Goal: Transaction & Acquisition: Obtain resource

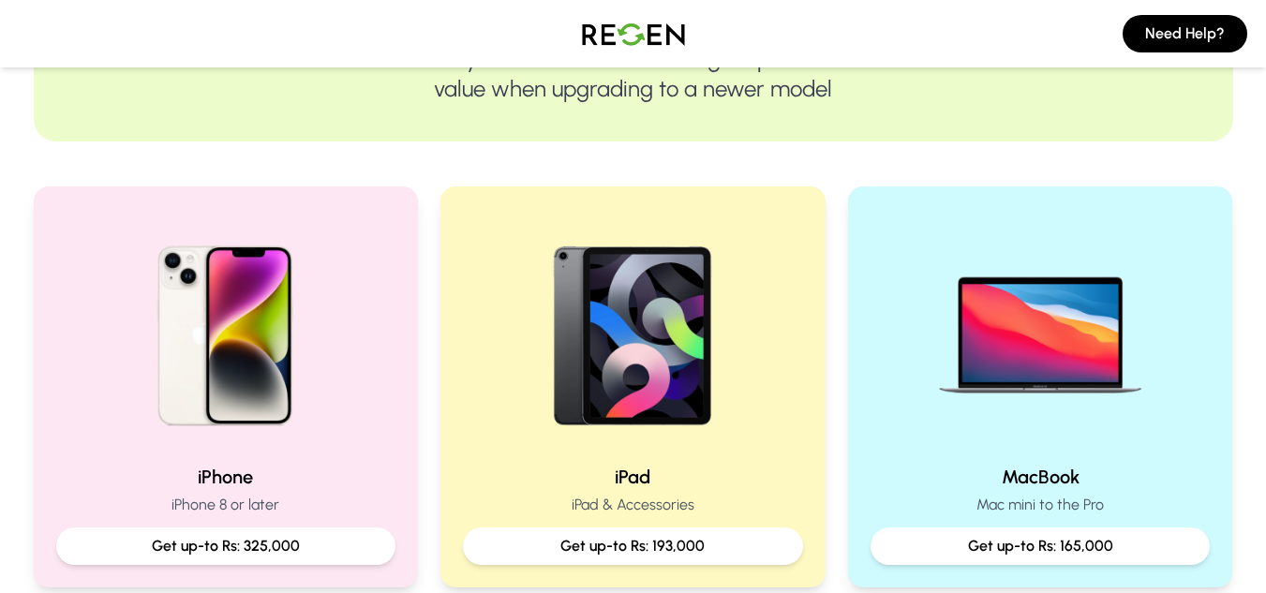
scroll to position [274, 0]
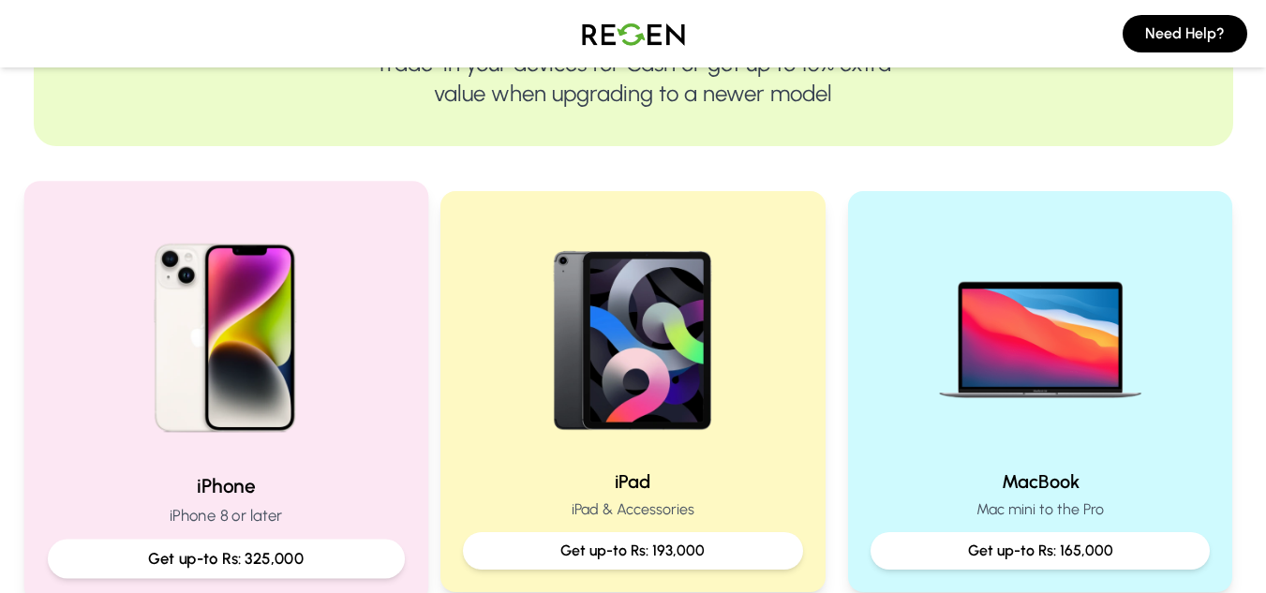
click at [257, 512] on p "iPhone 8 or later" at bounding box center [225, 515] width 357 height 23
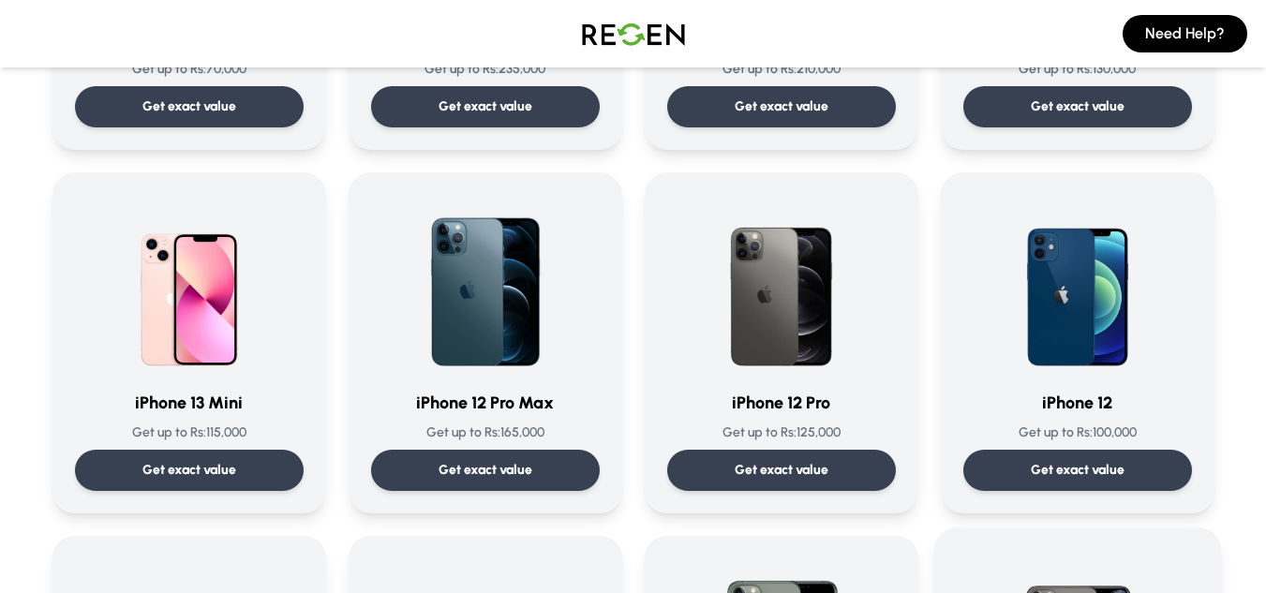
scroll to position [1125, 0]
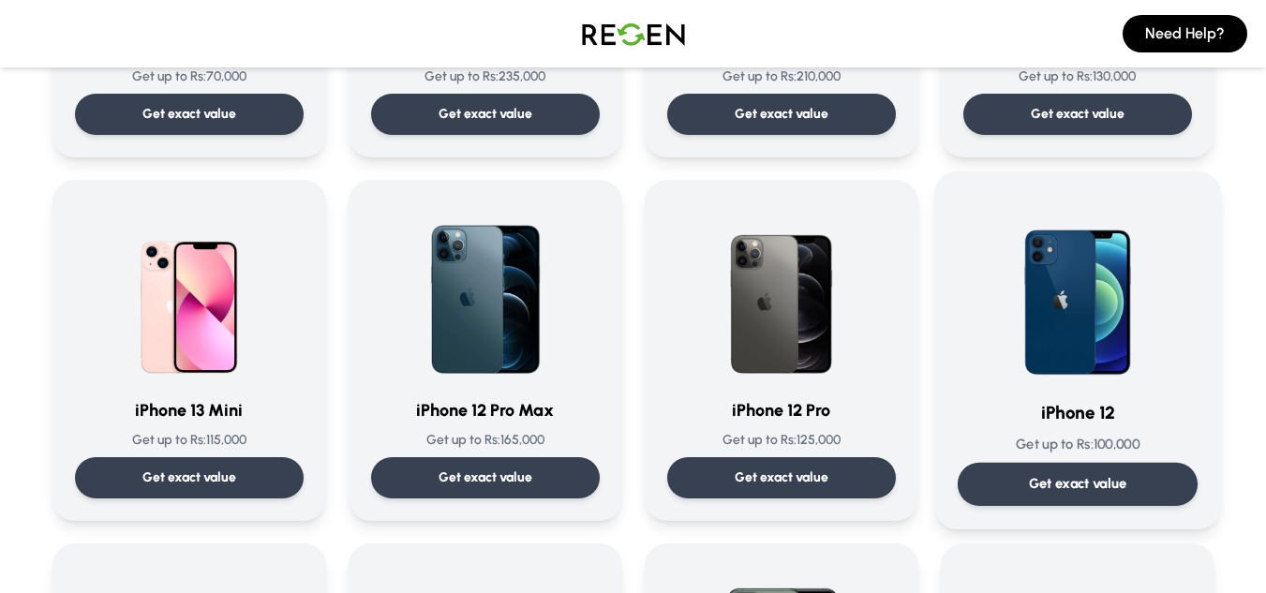
click at [1101, 340] on img at bounding box center [1077, 289] width 189 height 189
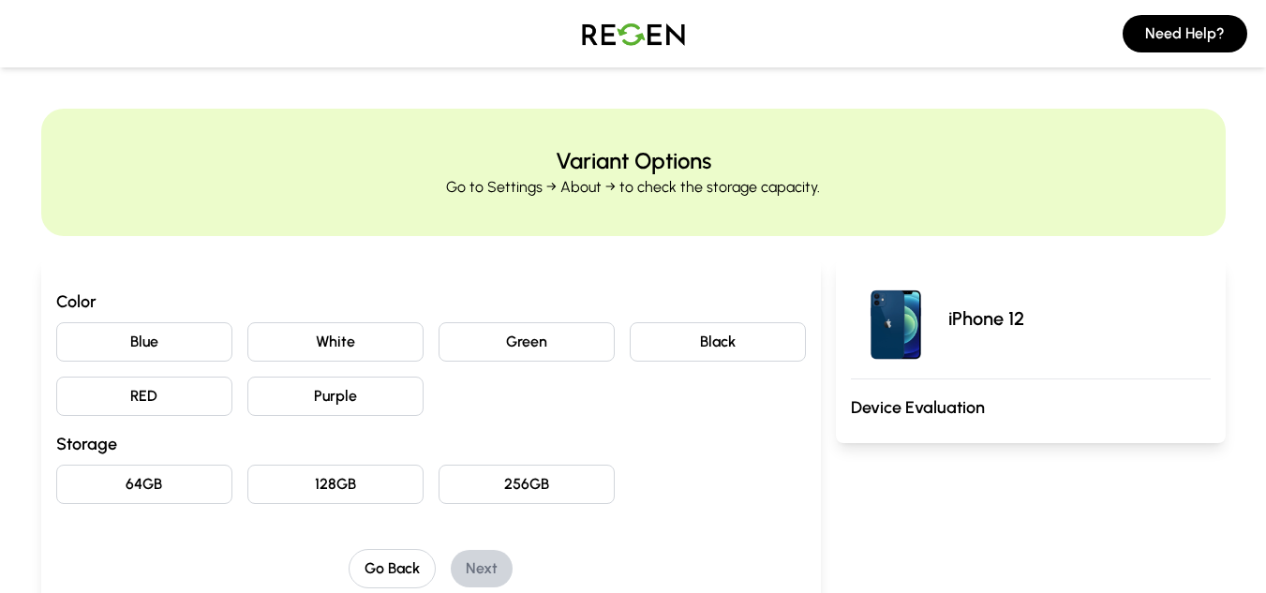
click at [326, 397] on button "Purple" at bounding box center [335, 396] width 176 height 39
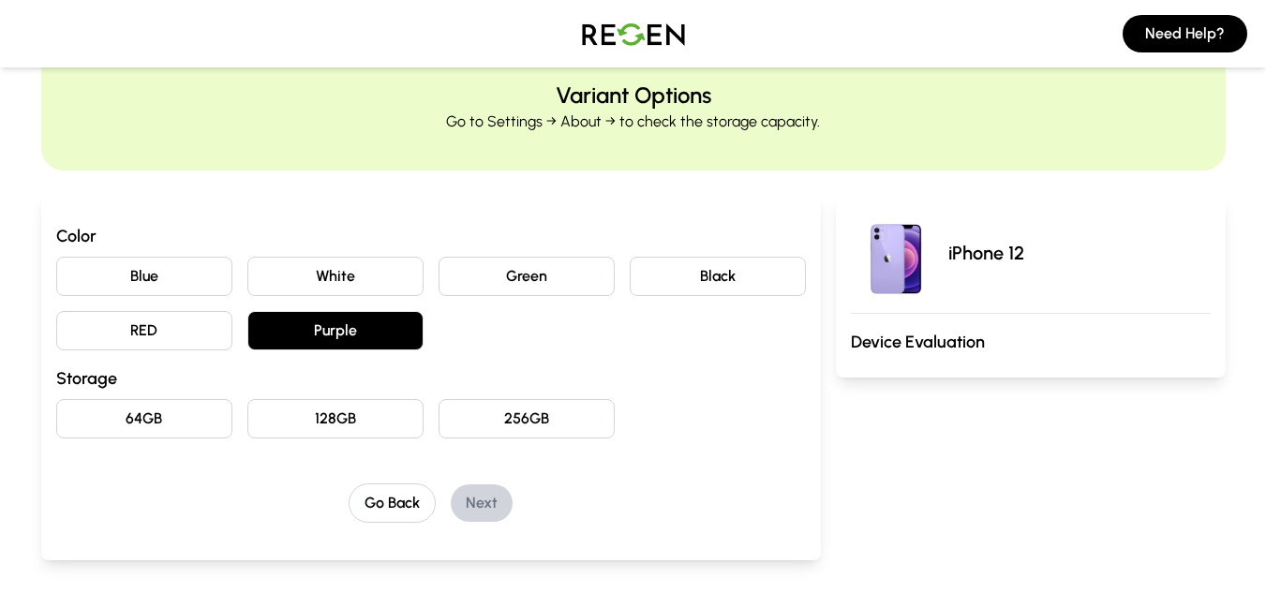
scroll to position [94, 0]
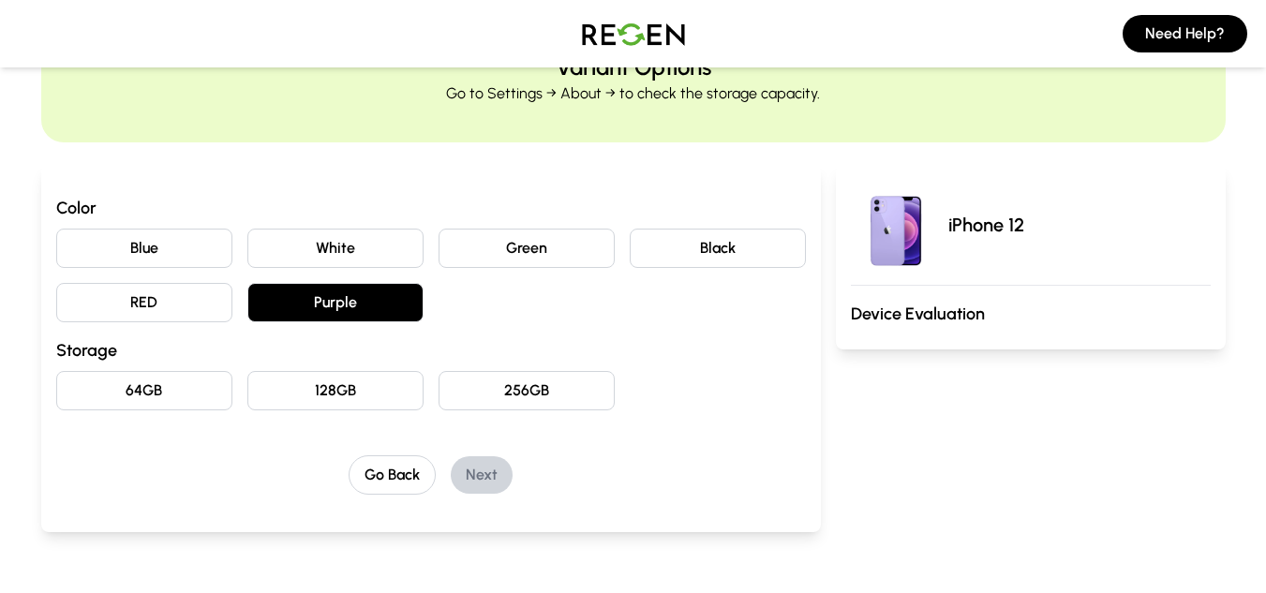
click at [167, 385] on button "64GB" at bounding box center [144, 390] width 176 height 39
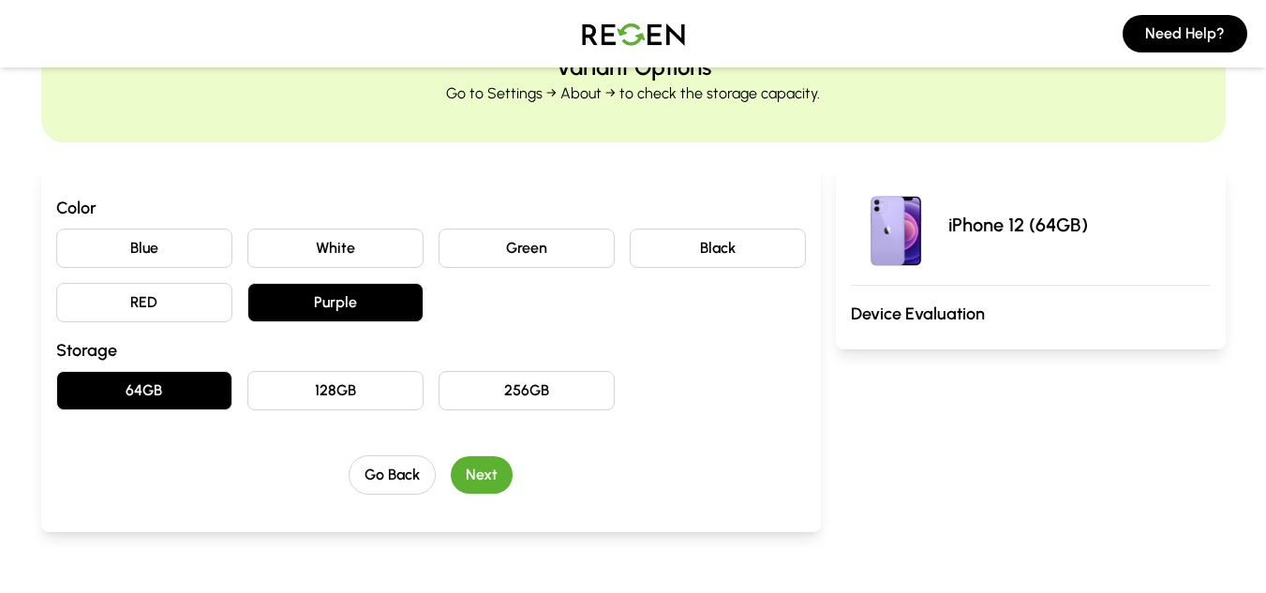
click at [479, 464] on button "Next" at bounding box center [482, 475] width 62 height 37
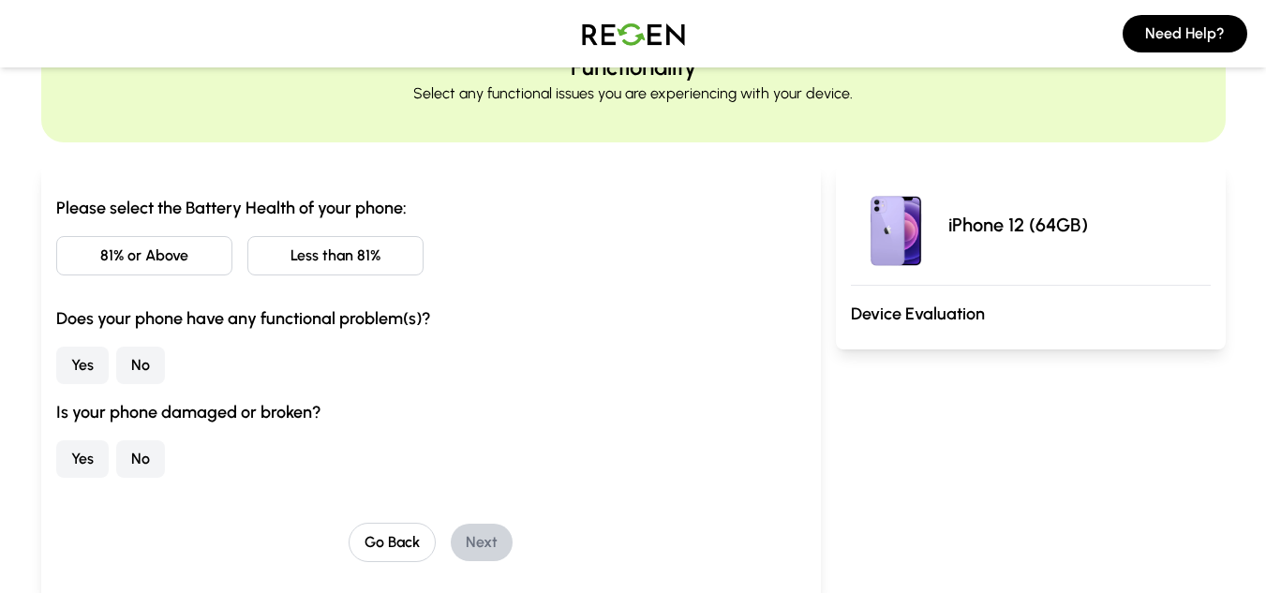
click at [181, 262] on button "81% or Above" at bounding box center [144, 255] width 176 height 39
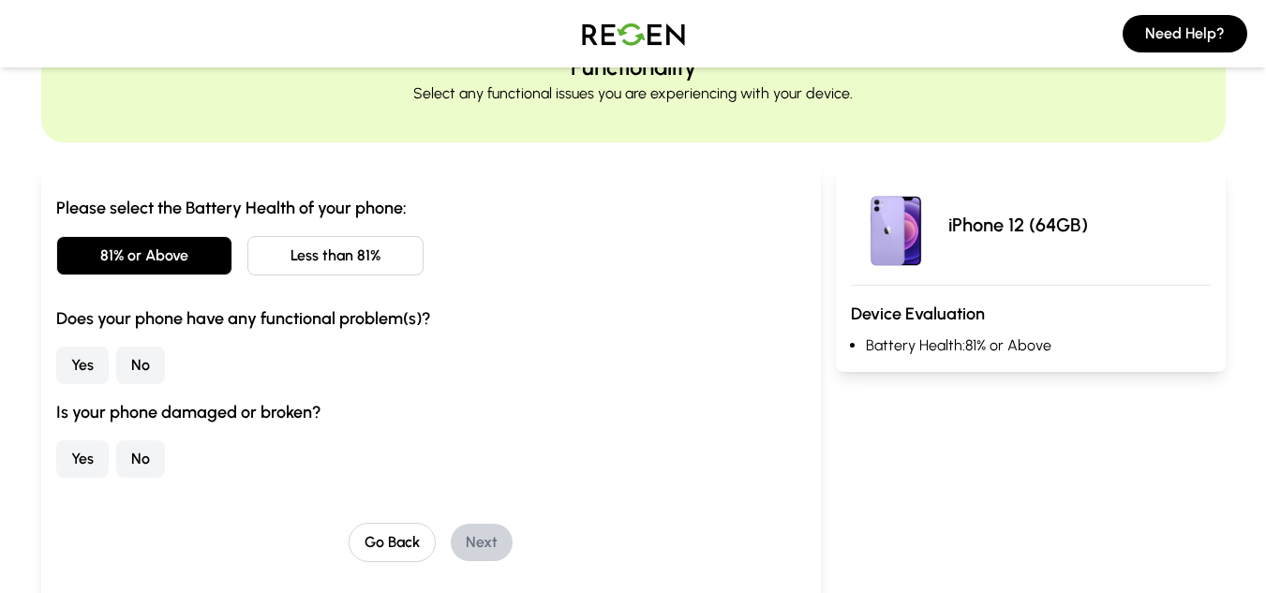
click at [139, 366] on button "No" at bounding box center [140, 365] width 49 height 37
click at [137, 455] on button "No" at bounding box center [140, 459] width 49 height 37
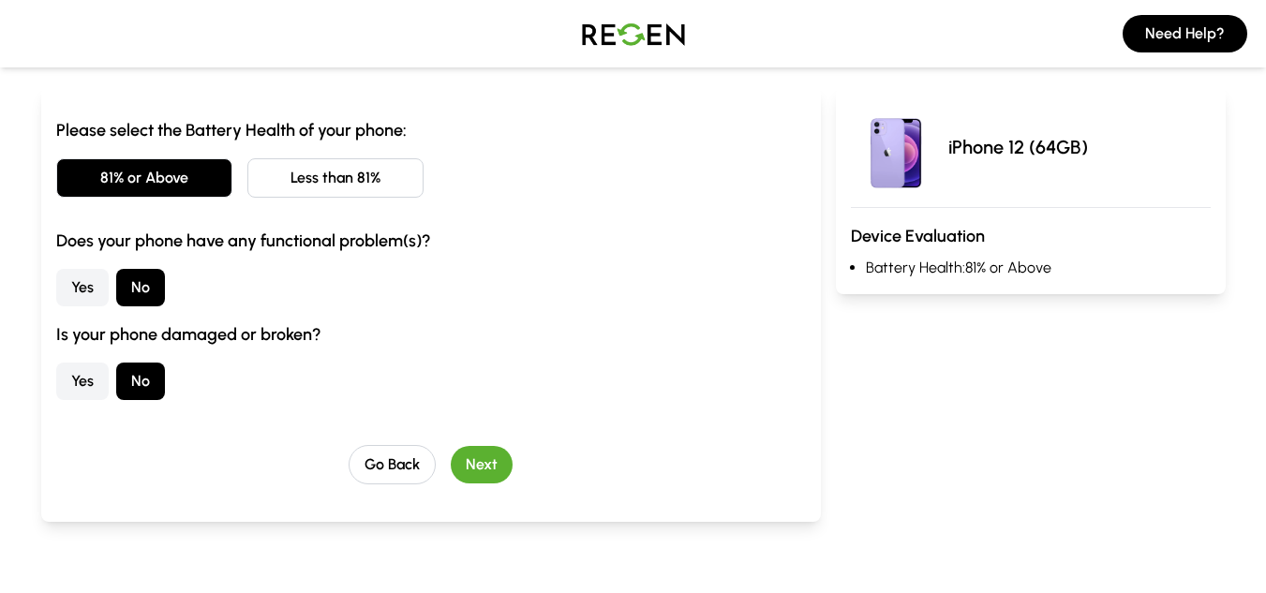
scroll to position [281, 0]
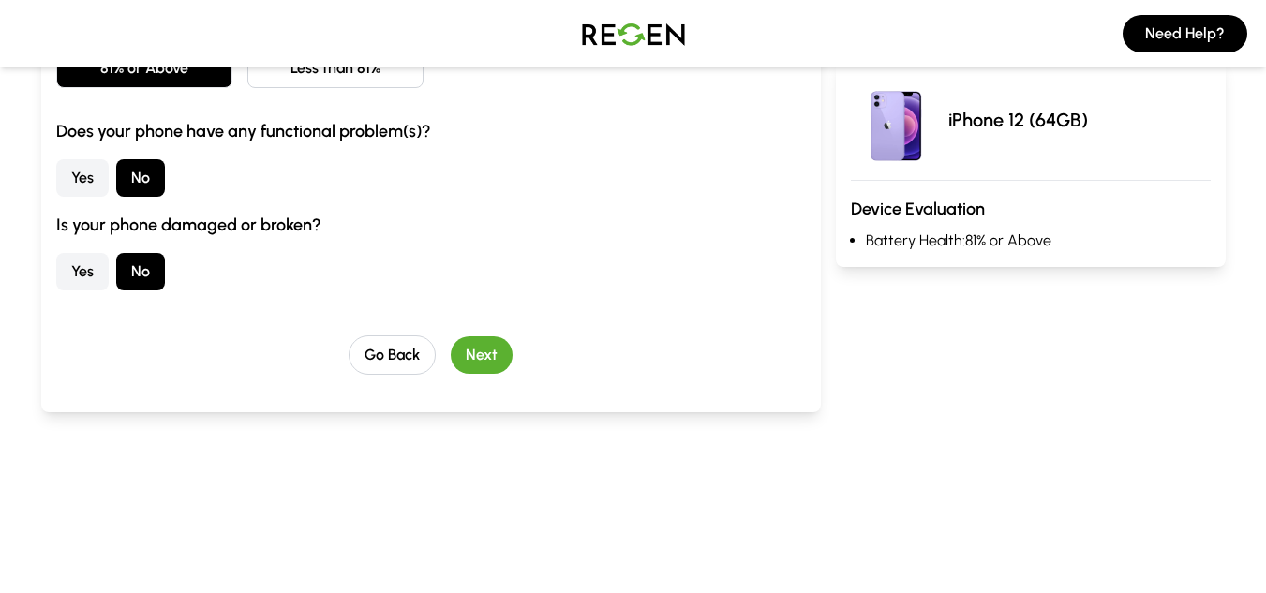
click at [484, 350] on button "Next" at bounding box center [482, 355] width 62 height 37
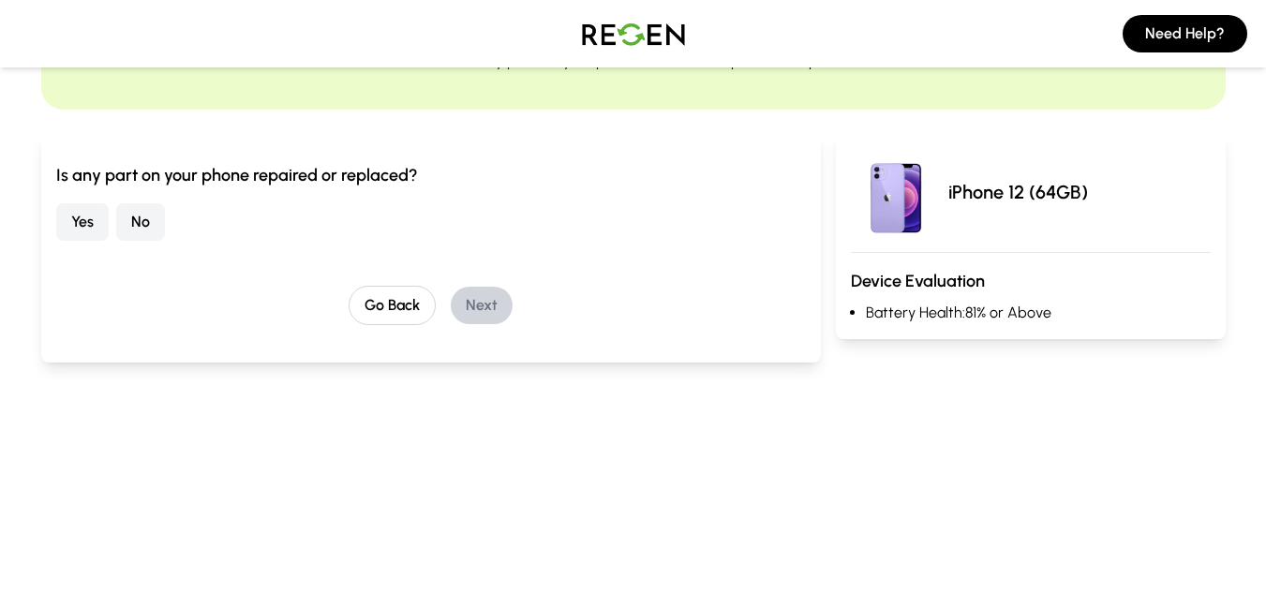
scroll to position [94, 0]
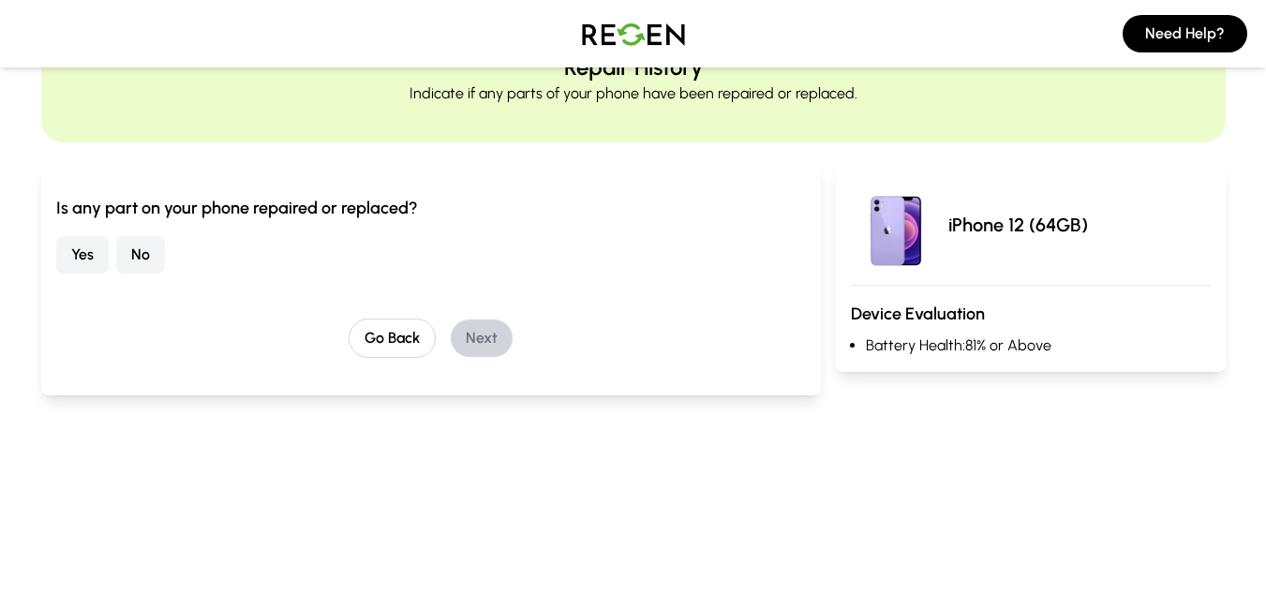
click at [122, 244] on button "No" at bounding box center [140, 254] width 49 height 37
click at [473, 331] on button "Next" at bounding box center [482, 338] width 62 height 37
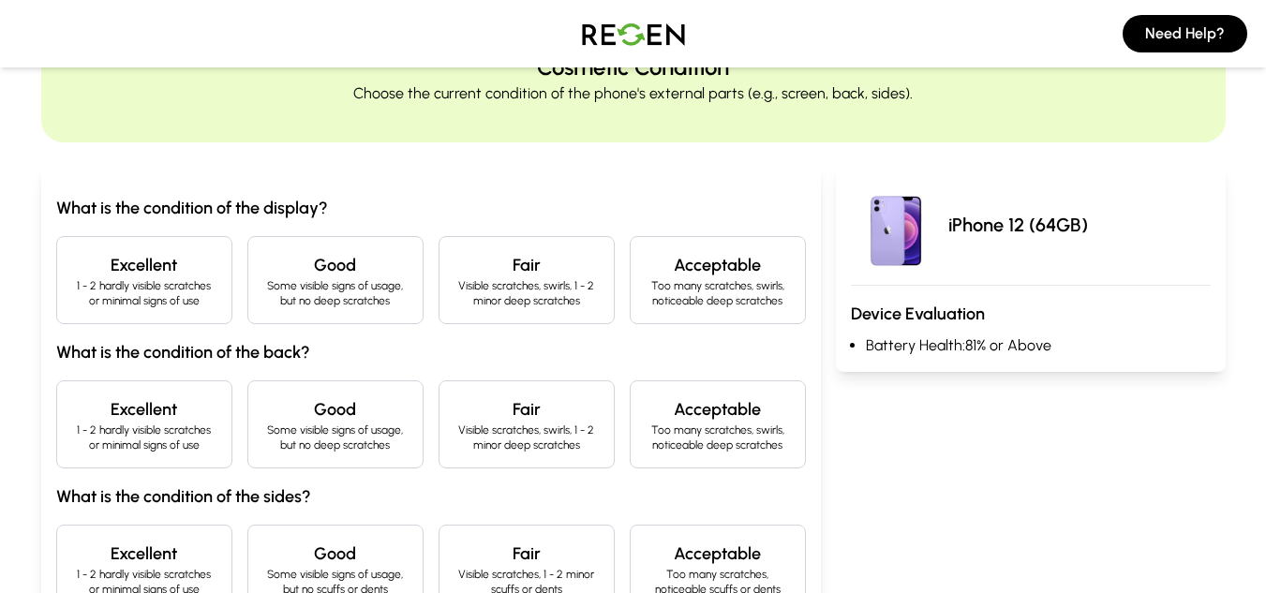
click at [216, 315] on div "Excellent 1 - 2 hardly visible scratches or minimal signs of use" at bounding box center [144, 280] width 176 height 88
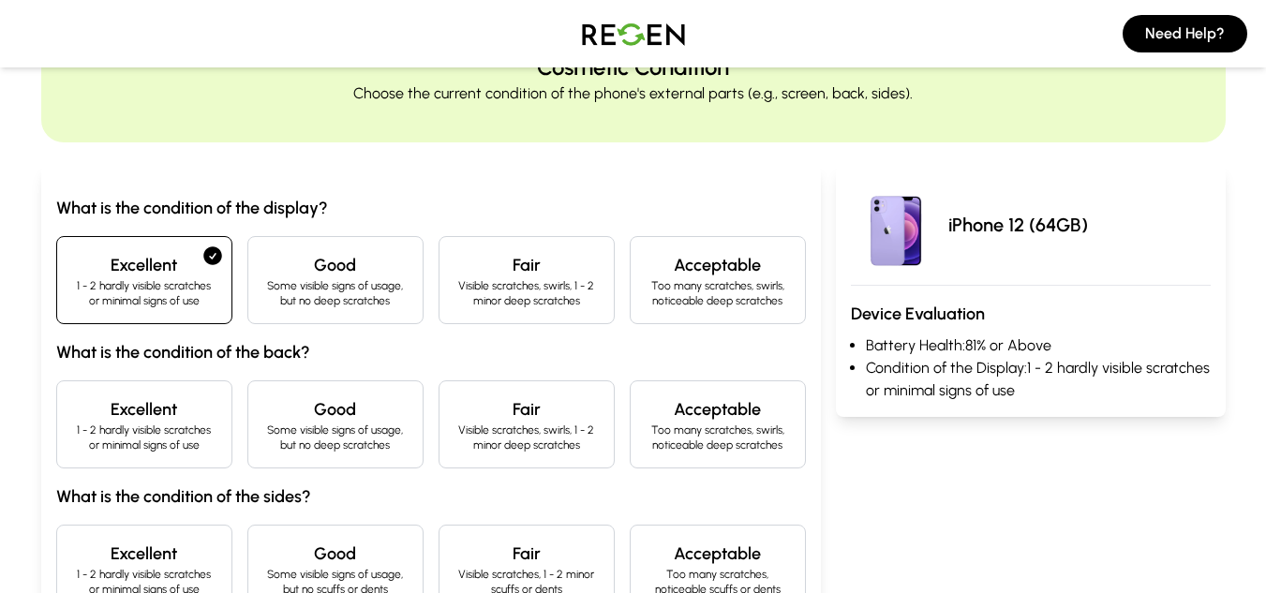
scroll to position [187, 0]
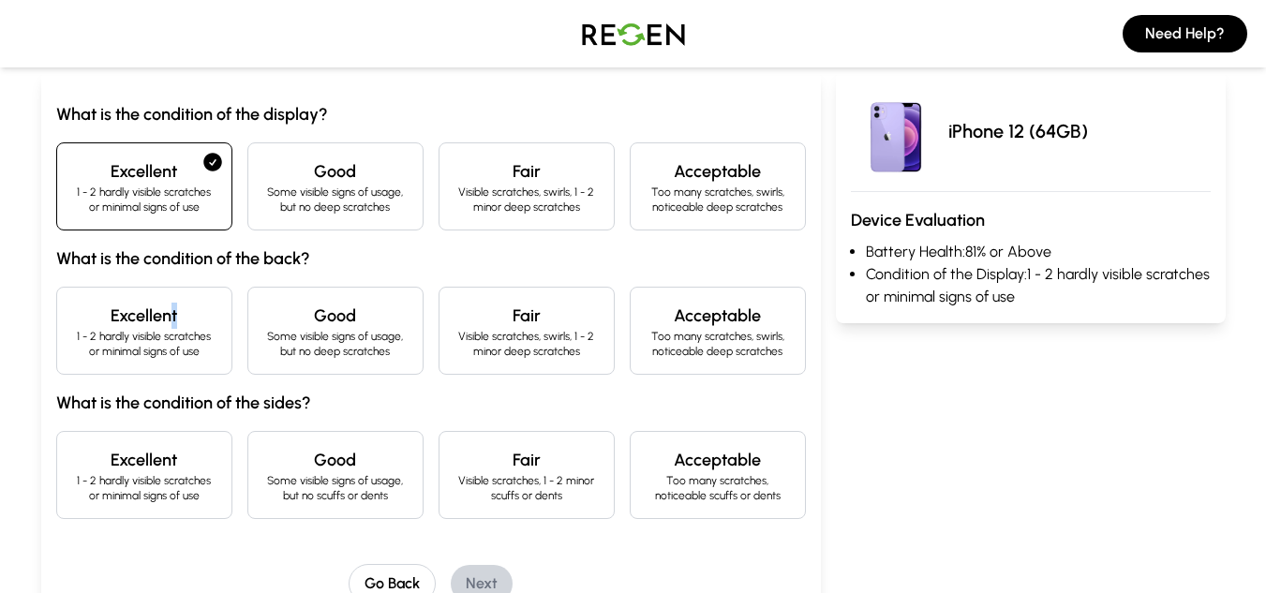
click at [174, 311] on h4 "Excellent" at bounding box center [144, 316] width 144 height 26
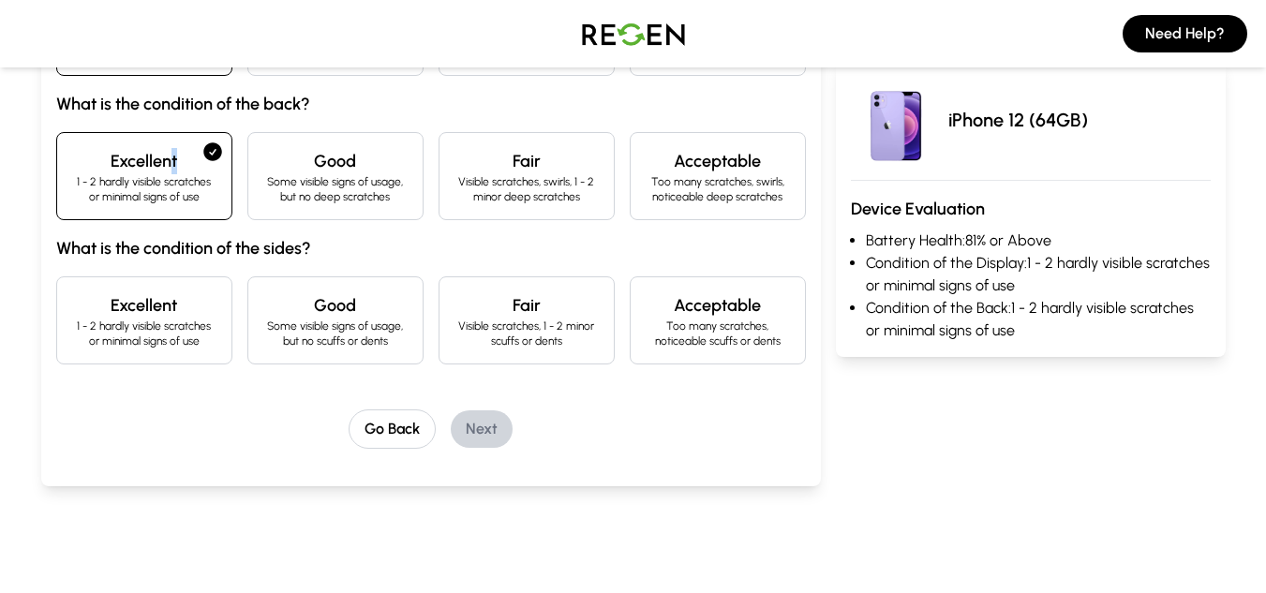
scroll to position [375, 0]
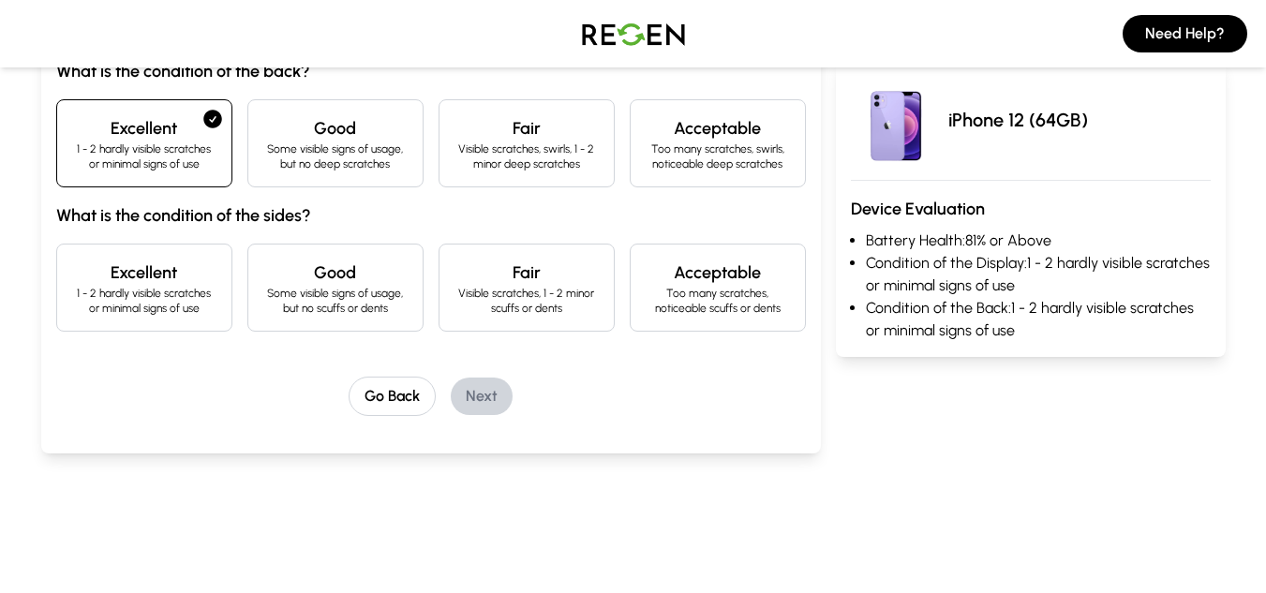
click at [158, 292] on p "1 - 2 hardly visible scratches or minimal signs of use" at bounding box center [144, 301] width 144 height 30
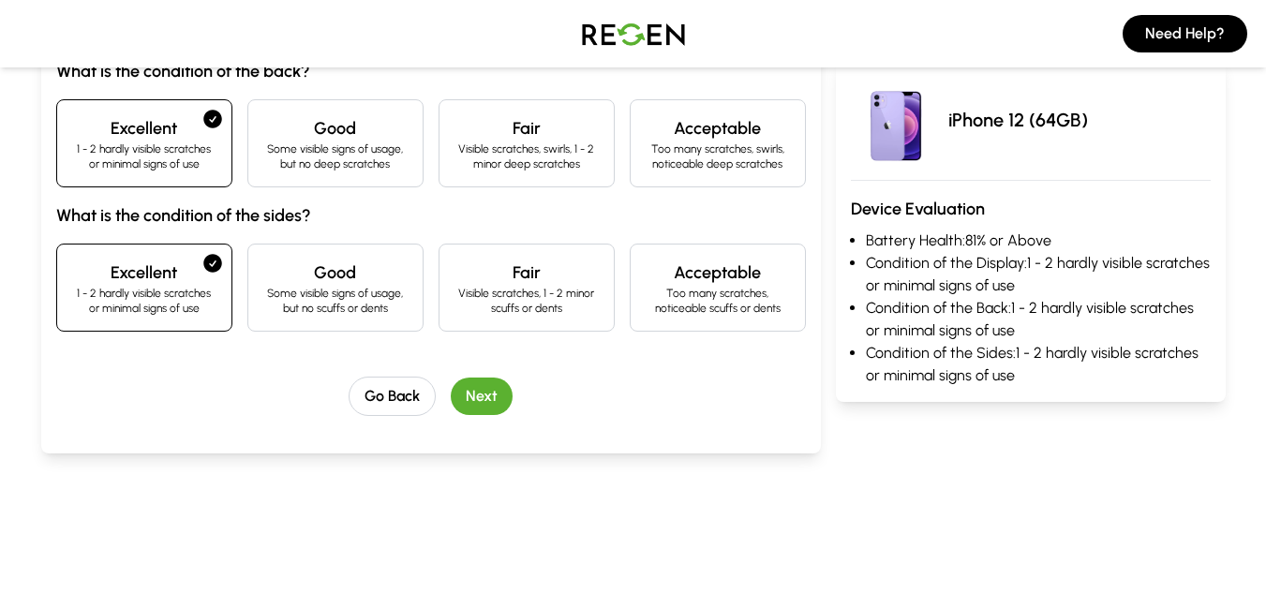
click at [492, 401] on button "Next" at bounding box center [482, 396] width 62 height 37
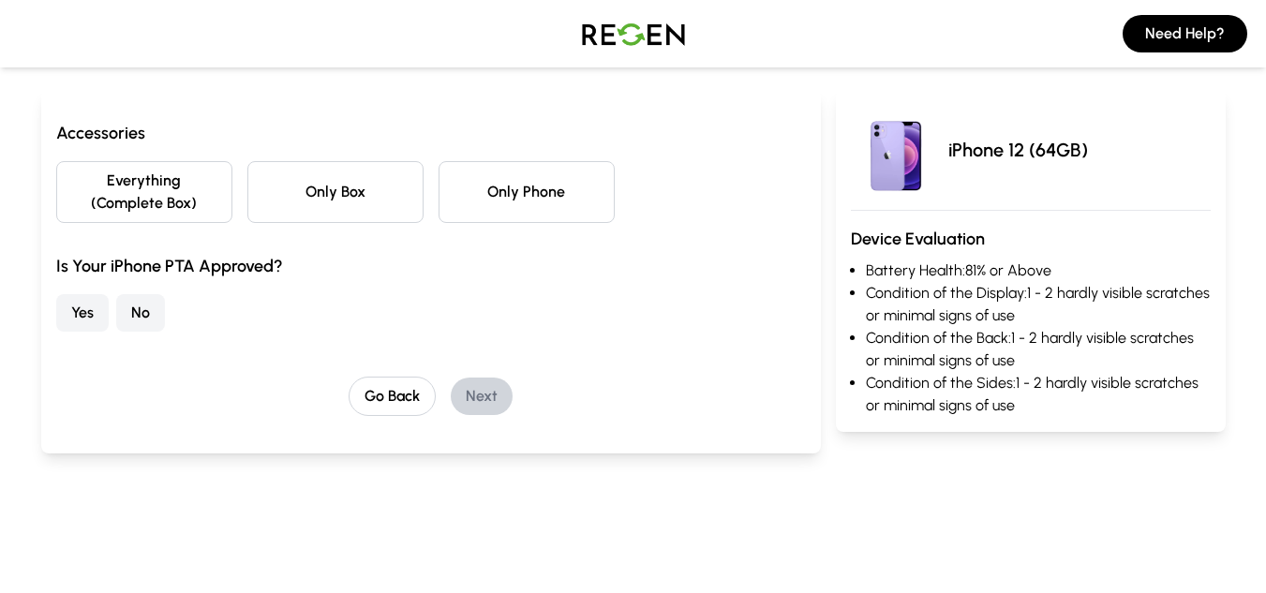
click at [67, 313] on button "Yes" at bounding box center [82, 312] width 52 height 37
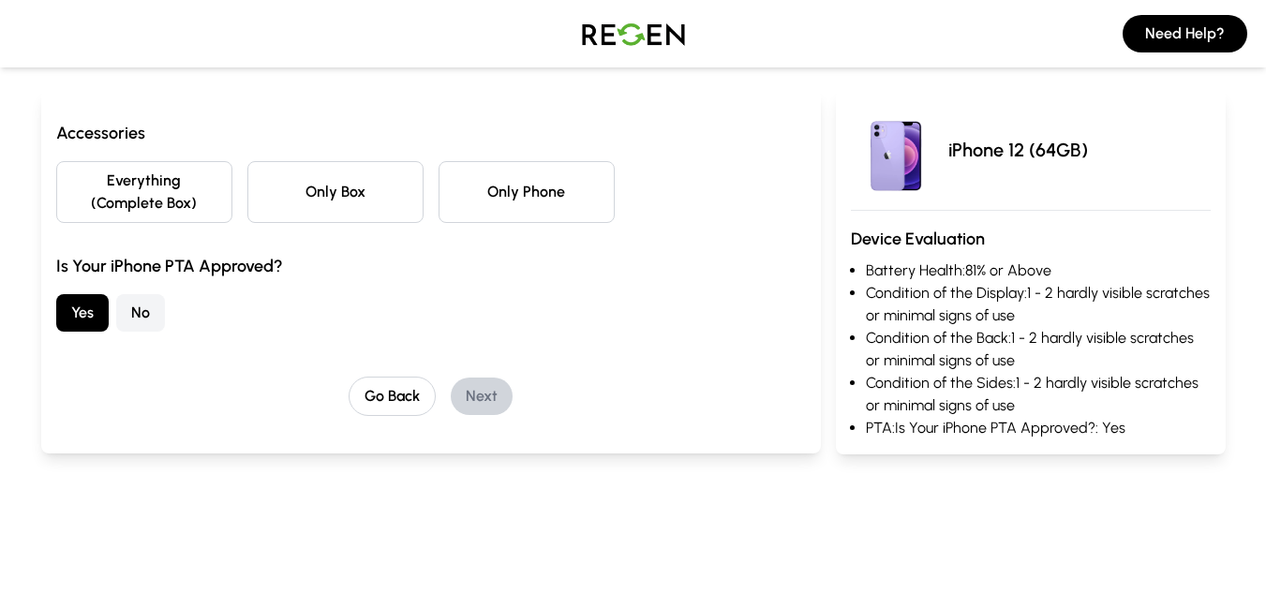
click at [514, 195] on button "Only Phone" at bounding box center [527, 192] width 176 height 62
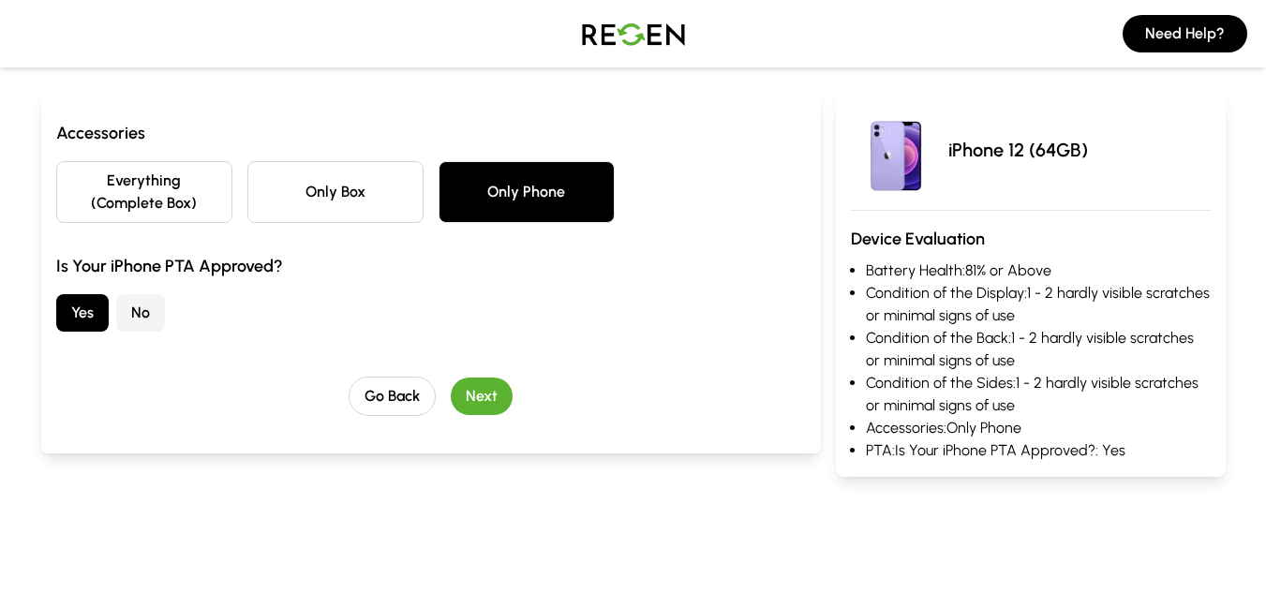
click at [476, 398] on button "Next" at bounding box center [482, 396] width 62 height 37
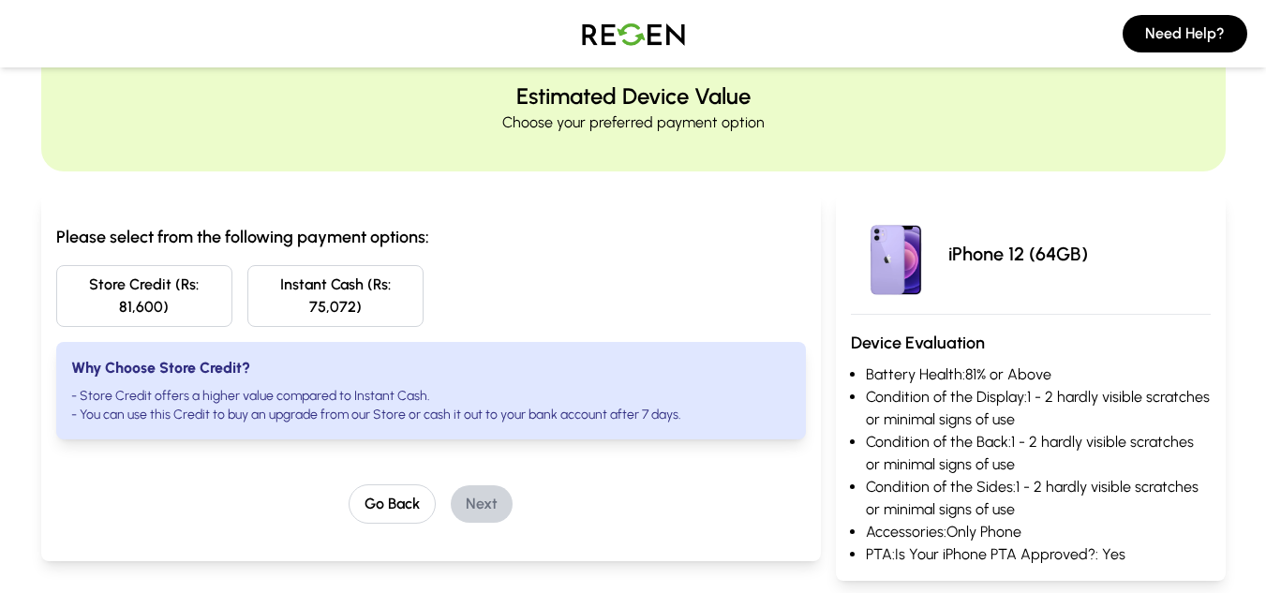
scroll to position [0, 0]
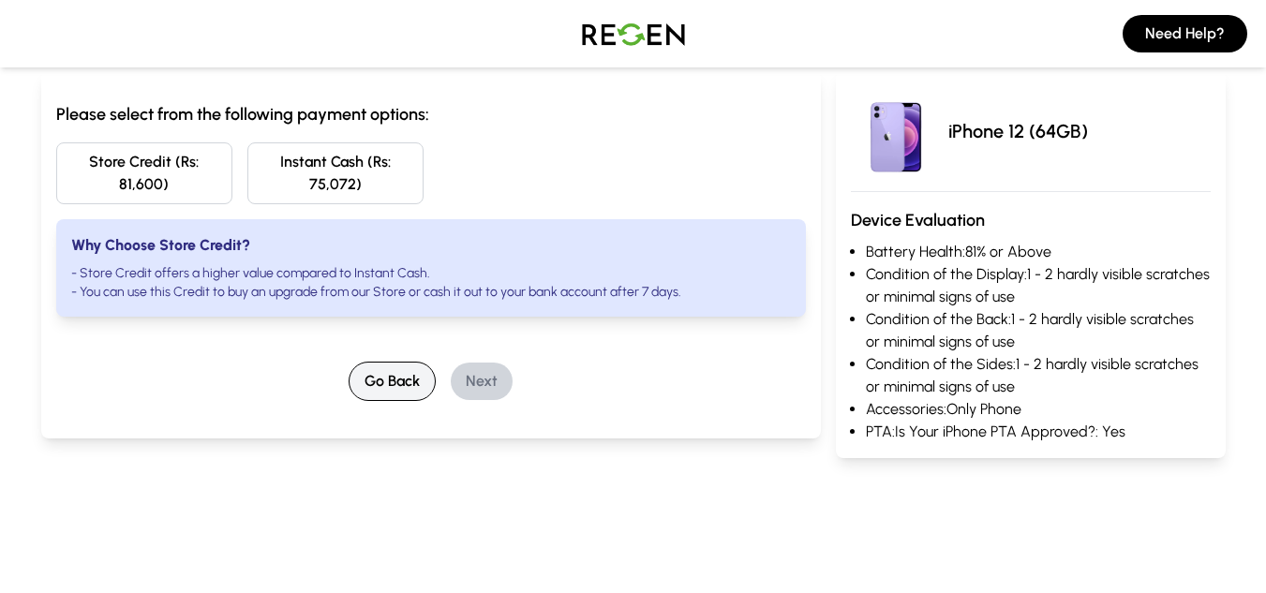
click at [383, 393] on button "Go Back" at bounding box center [392, 381] width 87 height 39
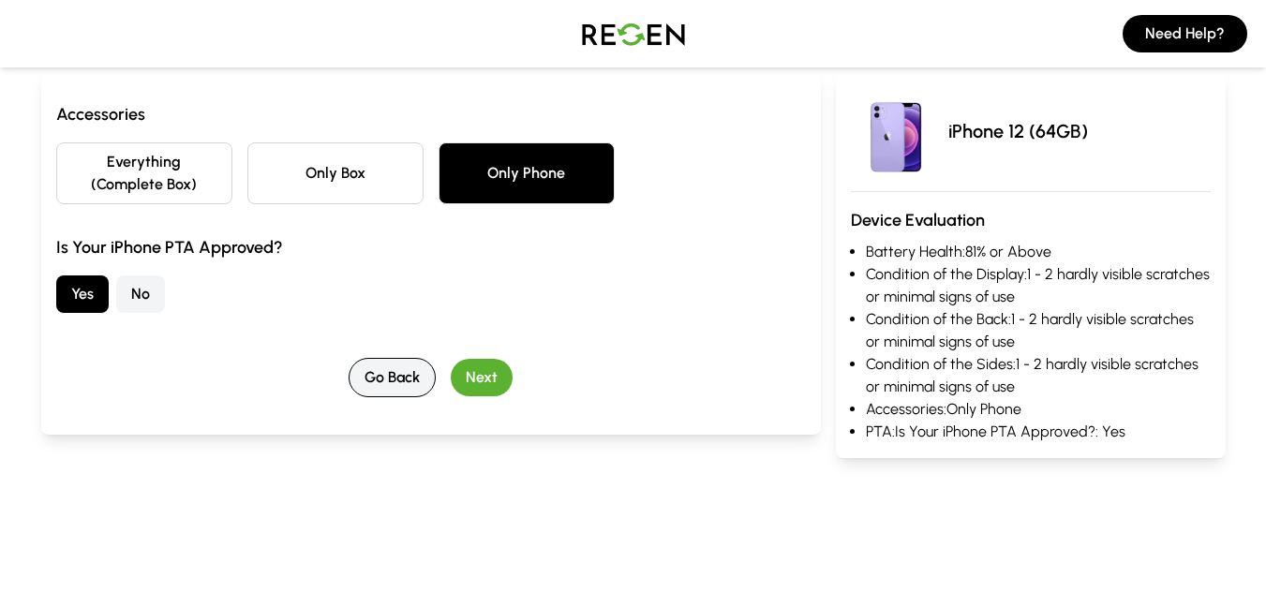
scroll to position [26, 0]
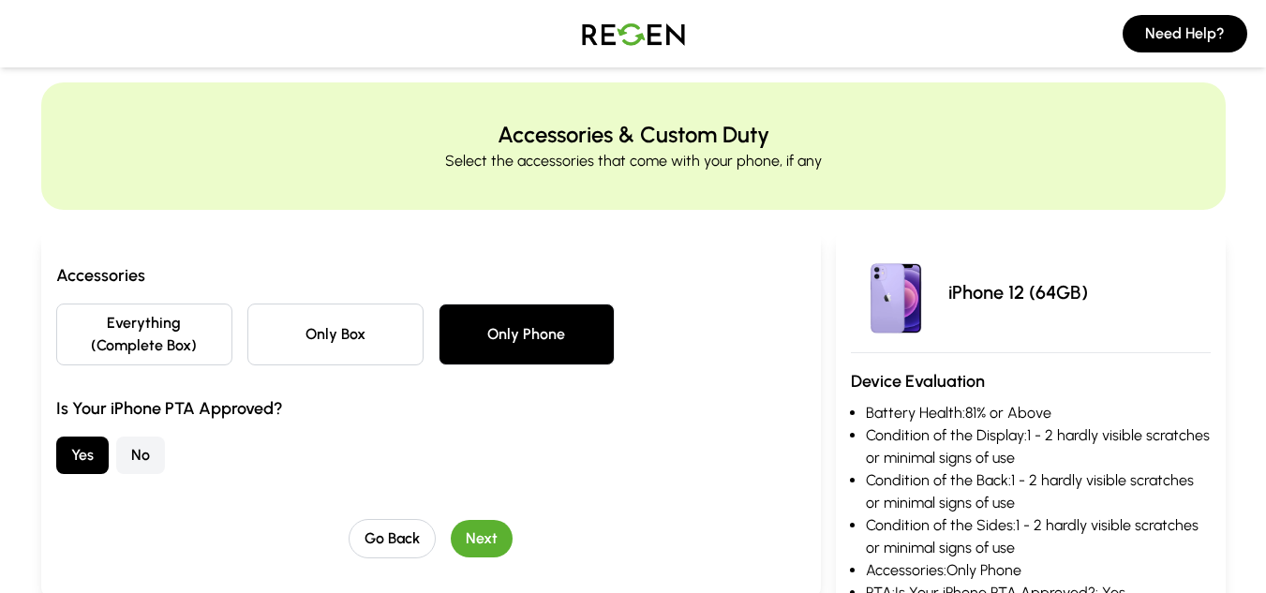
click at [383, 392] on div "Accessories Everything (Complete Box) Only Box Only Phone Is Your iPhone PTA Ap…" at bounding box center [431, 368] width 750 height 212
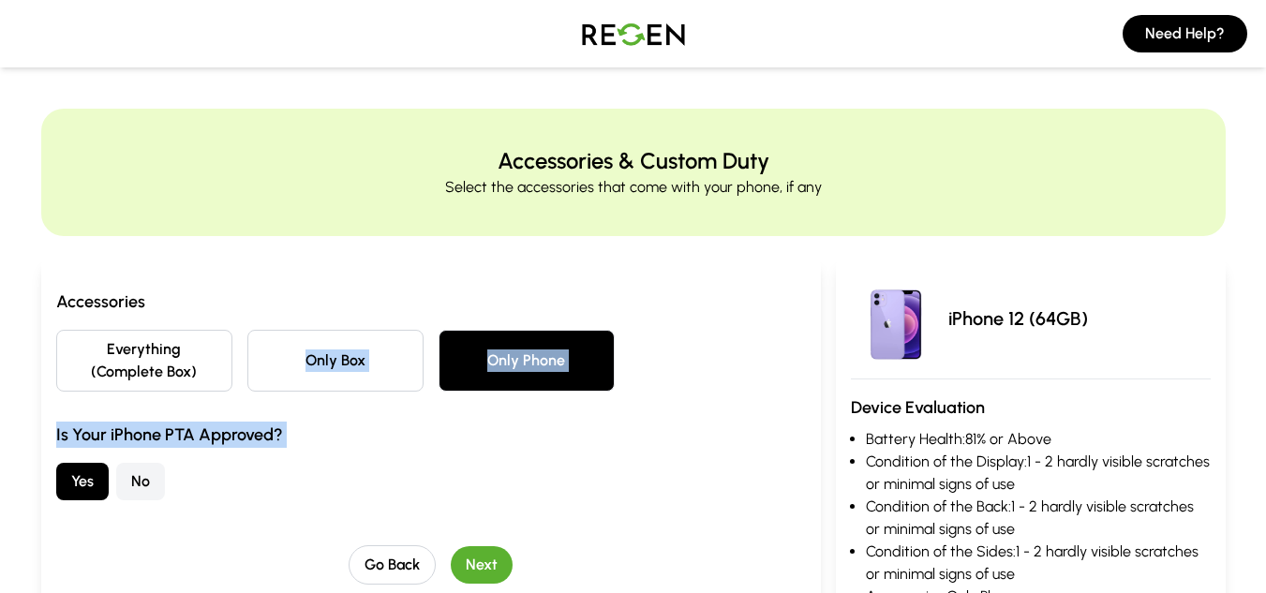
click at [385, 391] on div "Accessories Everything (Complete Box) Only Box Only Phone Is Your iPhone PTA Ap…" at bounding box center [431, 395] width 750 height 212
click at [369, 556] on button "Go Back" at bounding box center [392, 565] width 87 height 39
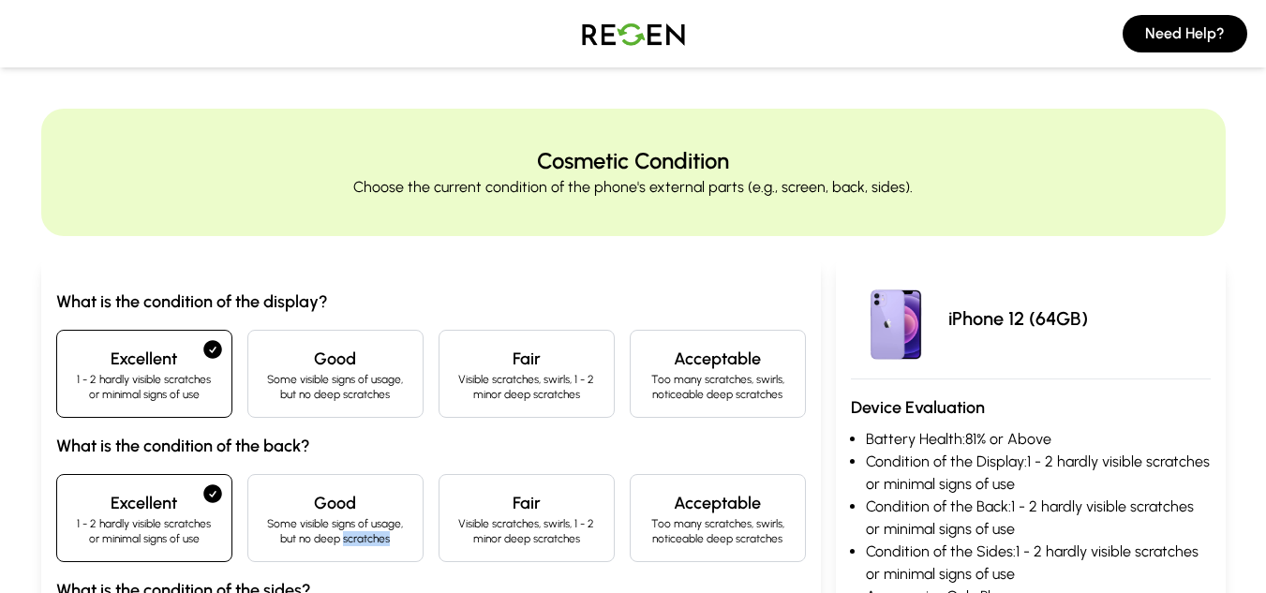
click at [370, 556] on div "Good Some visible signs of usage, but no deep scratches" at bounding box center [335, 518] width 176 height 88
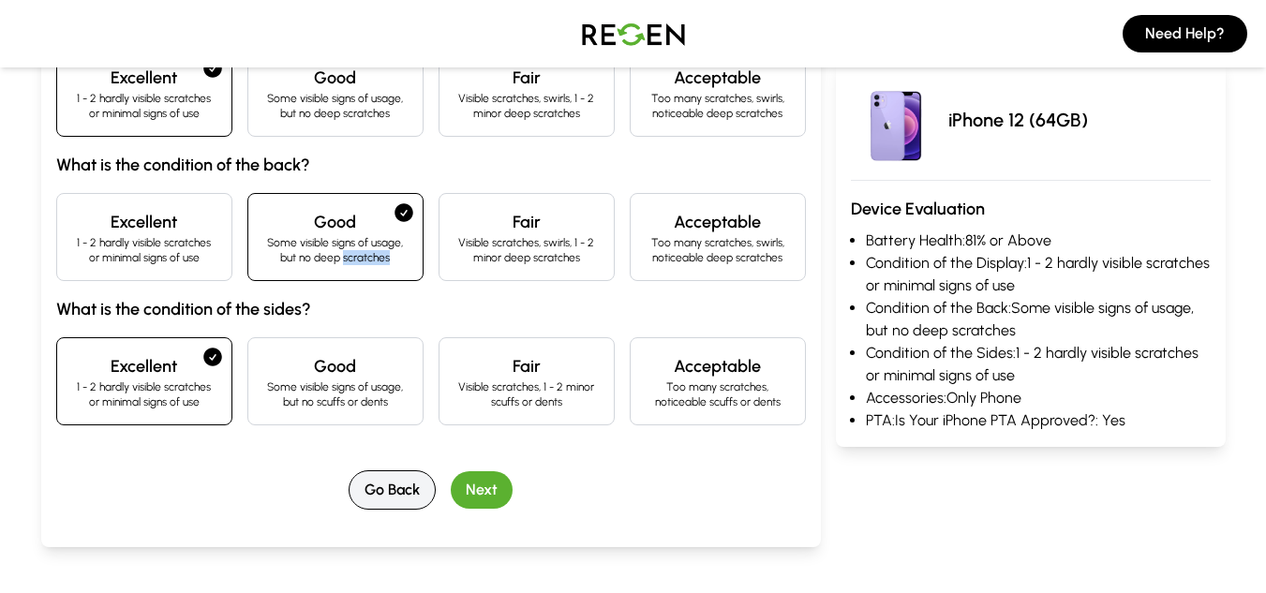
click at [397, 488] on button "Go Back" at bounding box center [392, 490] width 87 height 39
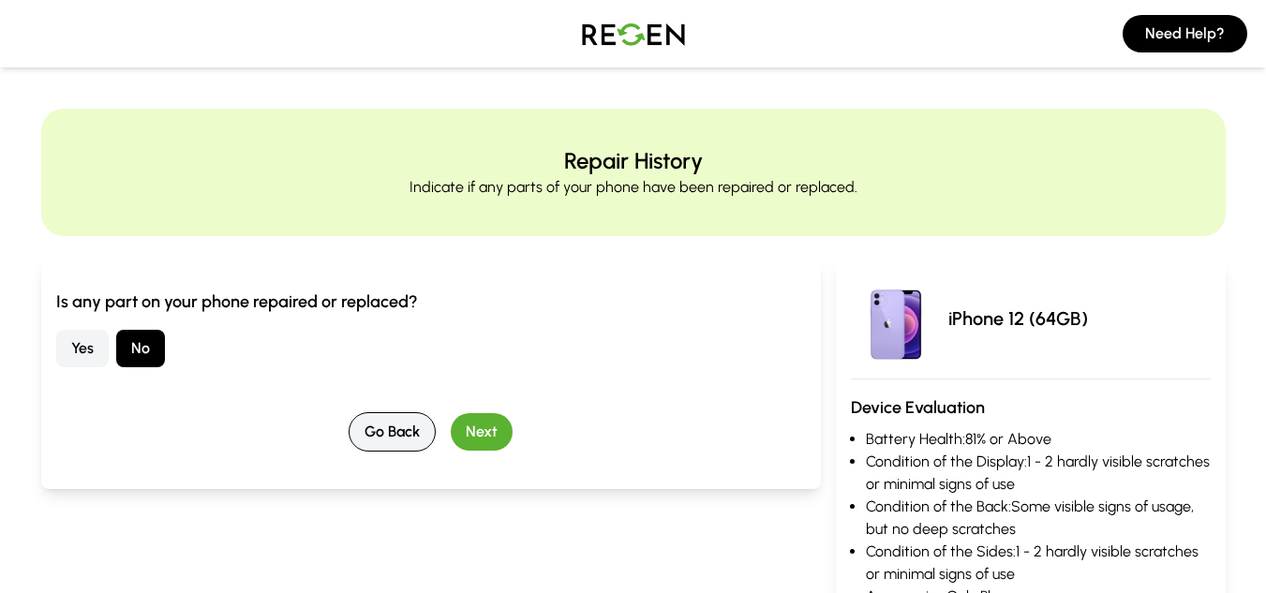
click at [401, 433] on button "Go Back" at bounding box center [392, 431] width 87 height 39
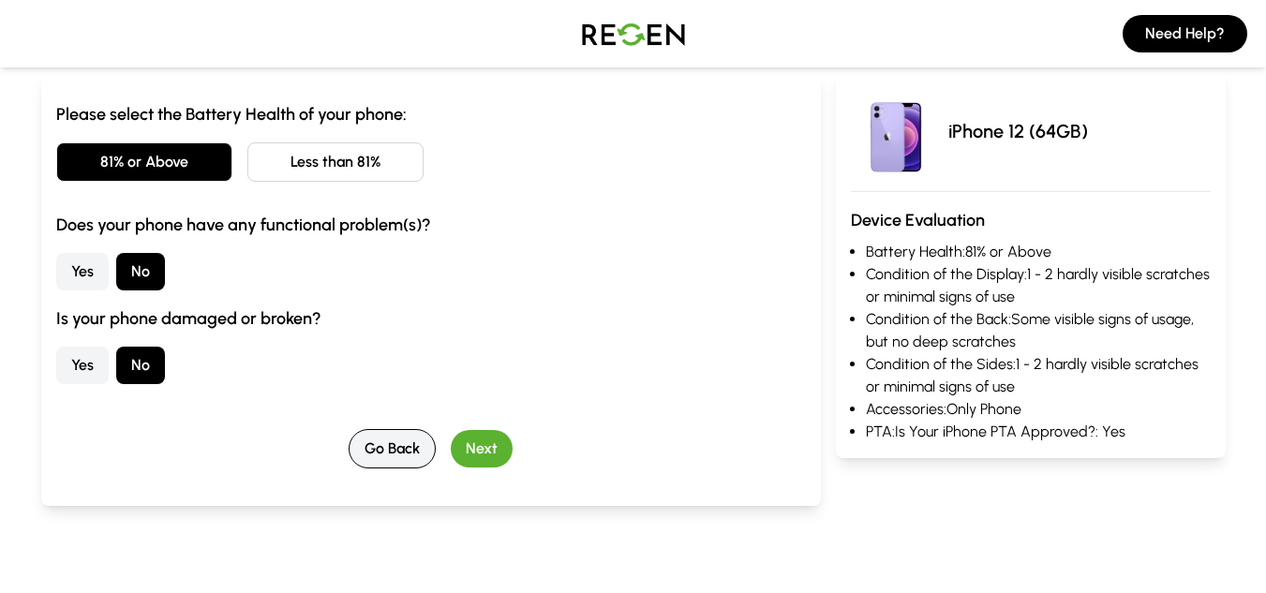
click at [398, 449] on button "Go Back" at bounding box center [392, 448] width 87 height 39
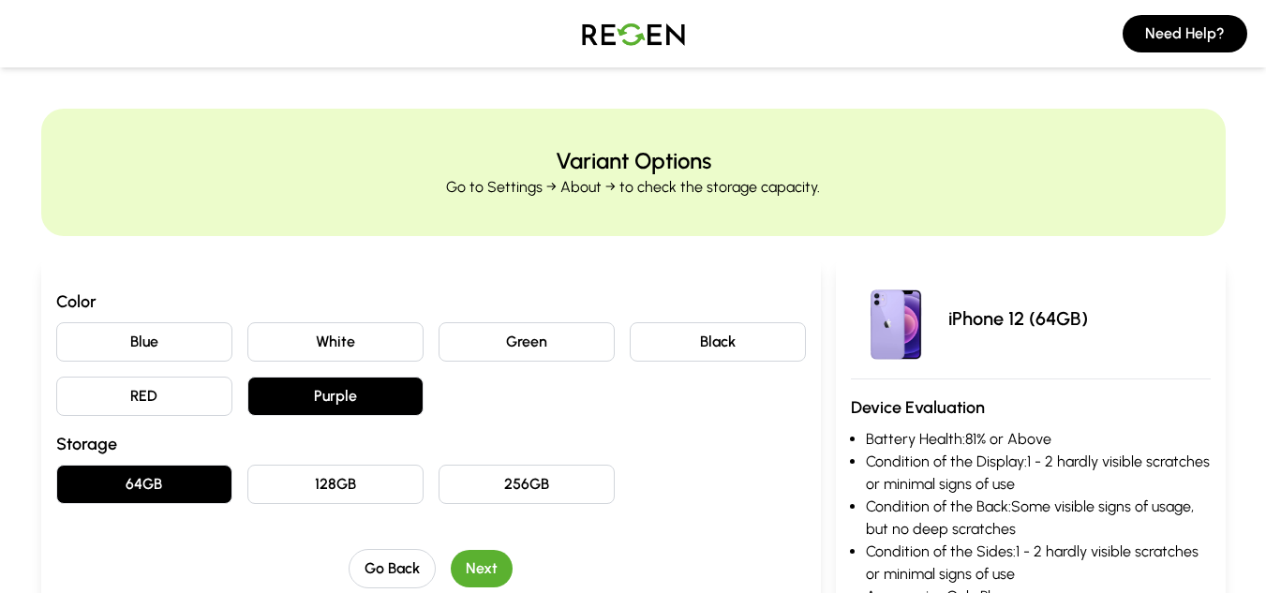
scroll to position [94, 0]
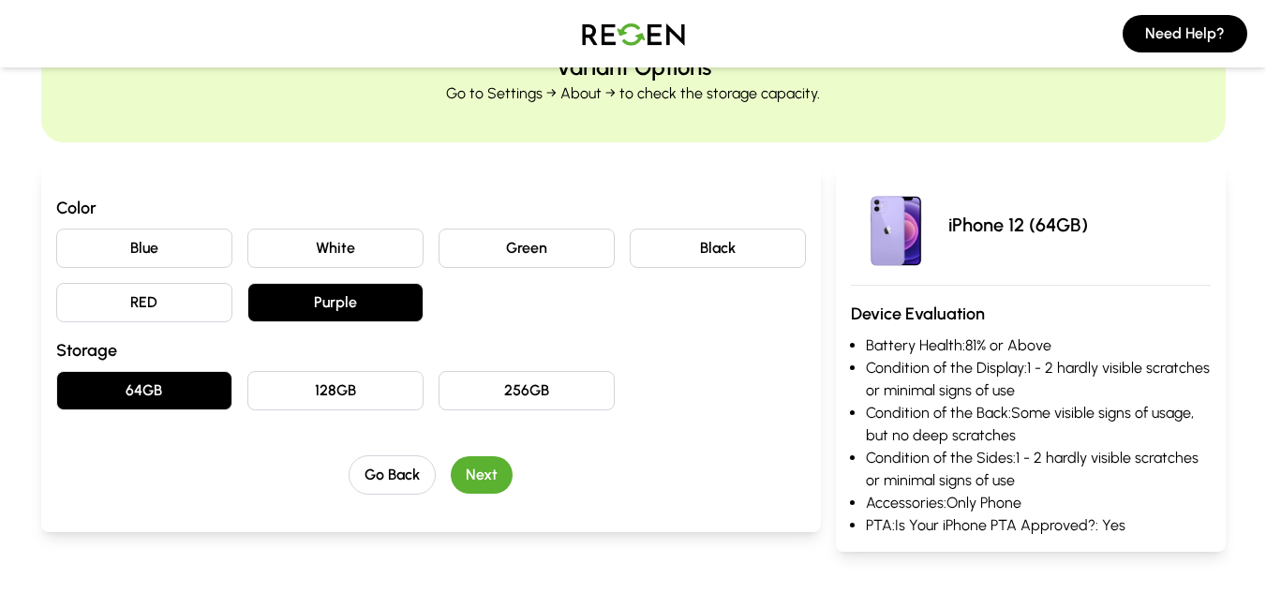
click at [399, 448] on div "Color Blue White Green Black RED Purple Storage 64GB 128GB 256GB Go Back Next" at bounding box center [431, 345] width 750 height 300
click at [395, 472] on button "Go Back" at bounding box center [392, 475] width 87 height 39
